Goal: Task Accomplishment & Management: Complete application form

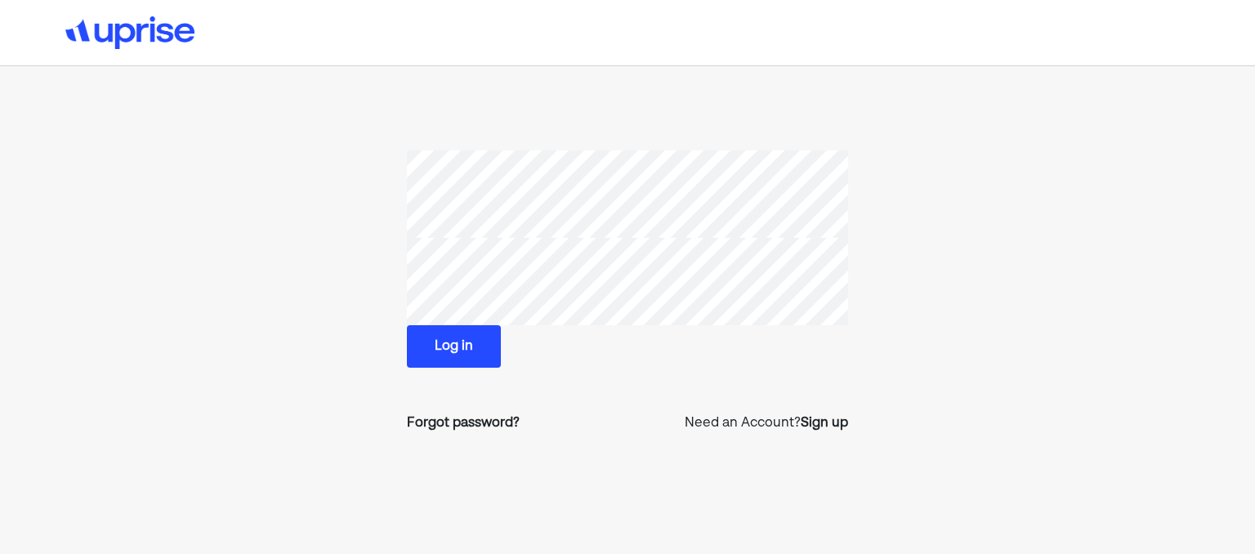
click at [453, 346] on button "Log in" at bounding box center [454, 346] width 94 height 42
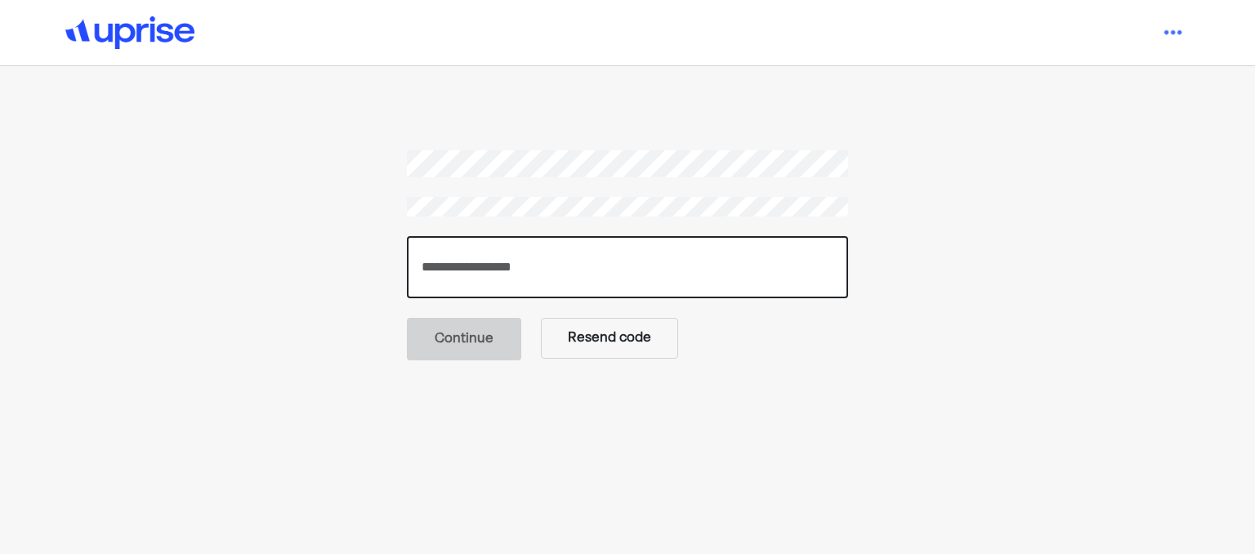
click at [634, 272] on input "number" at bounding box center [627, 267] width 441 height 62
type input "******"
